Goal: Information Seeking & Learning: Learn about a topic

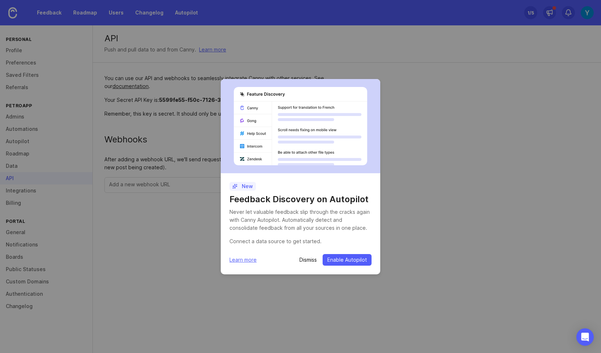
click at [169, 213] on div "New Feedback Discovery on Autopilot Never let valuable feedback slip through th…" at bounding box center [300, 176] width 601 height 353
click at [306, 260] on p "Dismiss" at bounding box center [308, 259] width 17 height 7
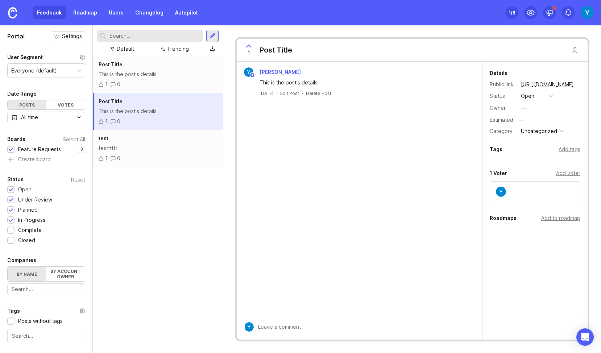
click at [167, 199] on div "Post Title This is the post's details 1 0 Post Title This is the post's details…" at bounding box center [158, 204] width 130 height 297
click at [154, 110] on div "This is the post's details" at bounding box center [158, 111] width 119 height 8
click at [154, 74] on div "This is the post's details" at bounding box center [158, 74] width 119 height 8
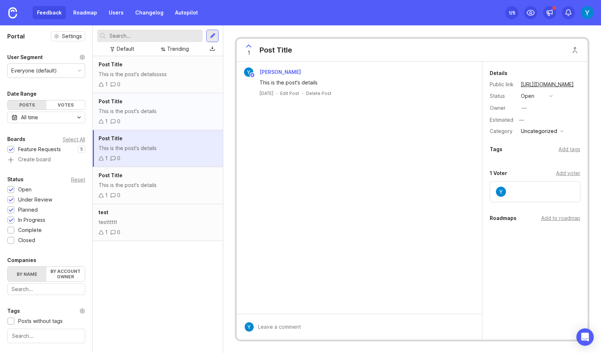
click at [165, 112] on div "This is the post's details" at bounding box center [158, 111] width 119 height 8
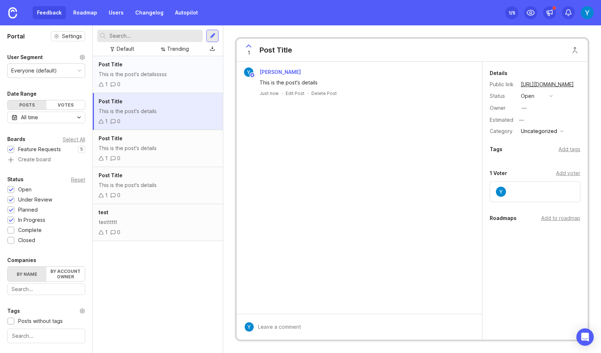
click at [156, 72] on div "This is the post's detailsssss" at bounding box center [158, 74] width 119 height 8
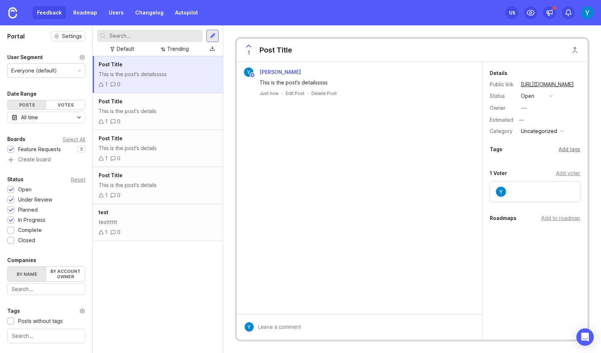
click at [570, 150] on div "Add tags" at bounding box center [570, 149] width 22 height 8
click at [440, 164] on div "Yomna ELSheikh This is the post's detailsssss Just now · Edit Post · Delete Post" at bounding box center [360, 188] width 246 height 252
click at [145, 260] on div "Post Title This is the post's detailsssss 1 0 Post Title This is the post's det…" at bounding box center [158, 204] width 130 height 297
